Goal: Task Accomplishment & Management: Manage account settings

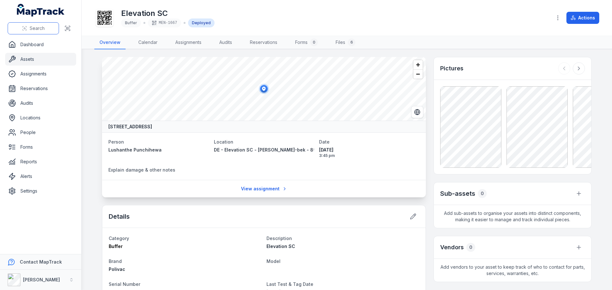
click at [47, 28] on button "Search" at bounding box center [33, 28] width 51 height 12
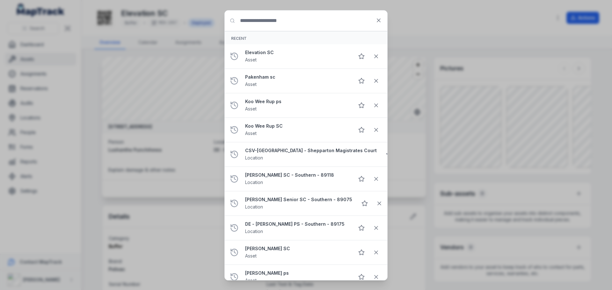
click at [290, 25] on input "Search for anything" at bounding box center [306, 21] width 163 height 20
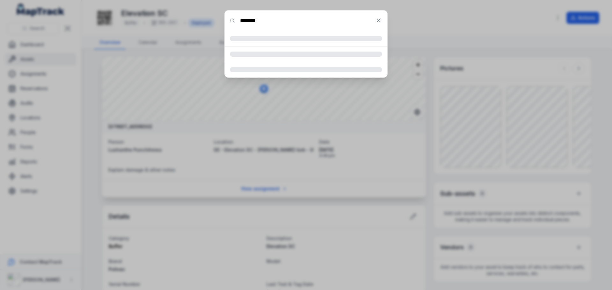
type input "********"
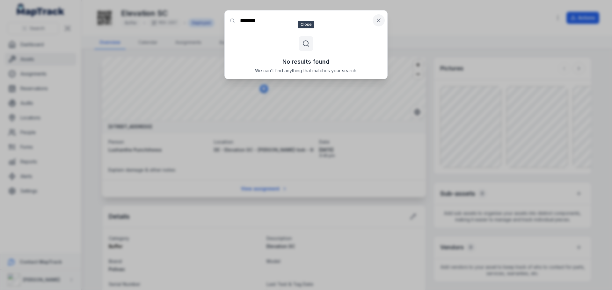
click at [375, 24] on button at bounding box center [379, 20] width 12 height 12
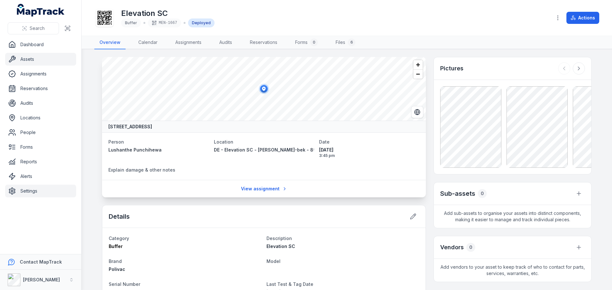
click at [36, 190] on link "Settings" at bounding box center [40, 191] width 71 height 13
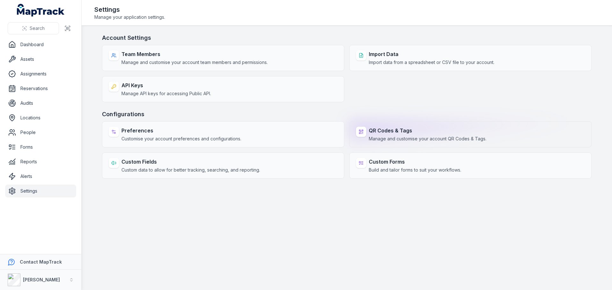
click at [387, 139] on span "Manage and customise your account QR Codes & Tags." at bounding box center [428, 139] width 118 height 6
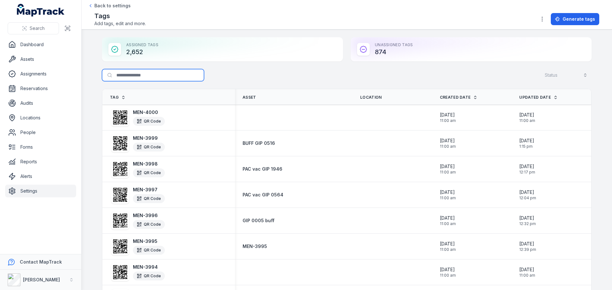
click at [145, 78] on input "Search for tags" at bounding box center [153, 75] width 102 height 12
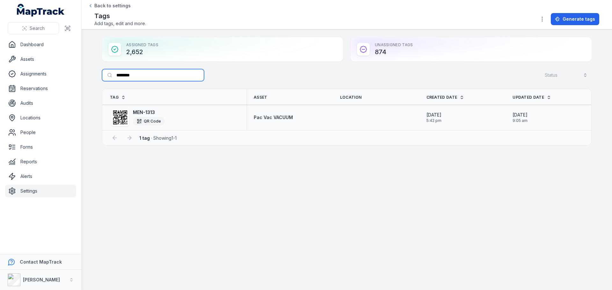
type input "********"
click at [140, 112] on strong "MEN-1313" at bounding box center [149, 112] width 32 height 6
click at [123, 121] on icon at bounding box center [120, 118] width 14 height 14
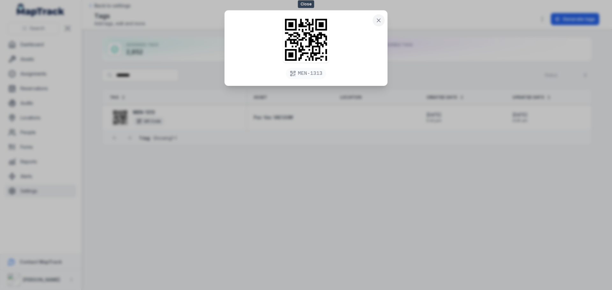
click at [379, 22] on icon at bounding box center [379, 20] width 6 height 6
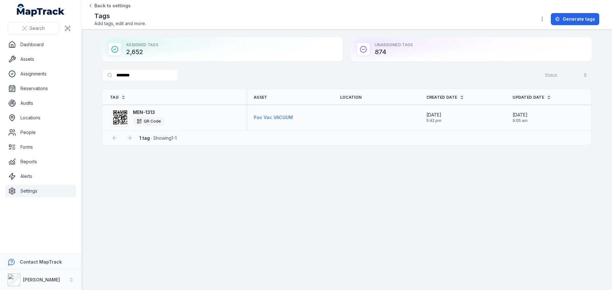
click at [279, 115] on strong "Pac Vac VACUUM" at bounding box center [273, 117] width 39 height 6
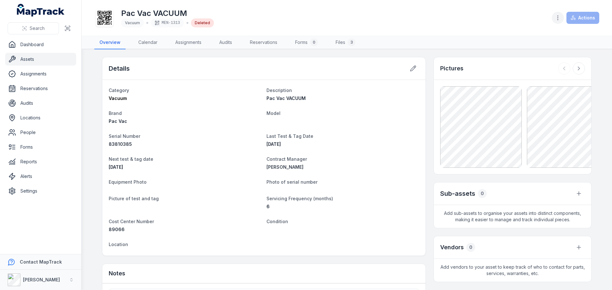
click at [560, 17] on icon "button" at bounding box center [558, 18] width 6 height 6
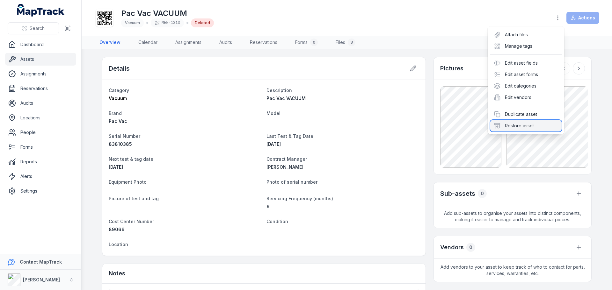
click at [516, 130] on div "Restore asset" at bounding box center [525, 125] width 71 height 11
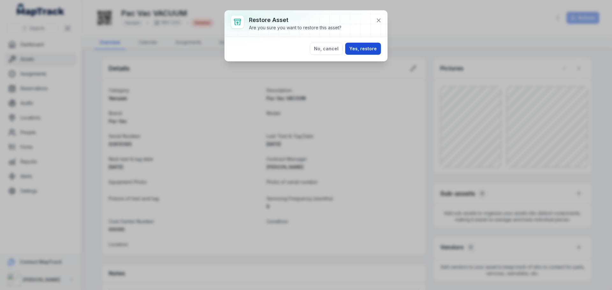
click at [364, 46] on button "Yes, restore" at bounding box center [363, 49] width 36 height 12
